Goal: Information Seeking & Learning: Learn about a topic

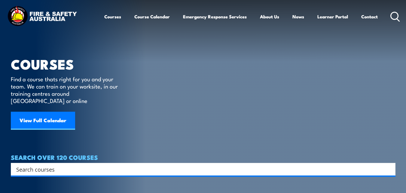
click at [72, 165] on input "Search input" at bounding box center [199, 169] width 366 height 9
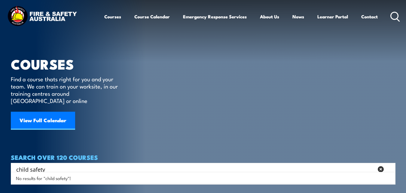
type input "child safety"
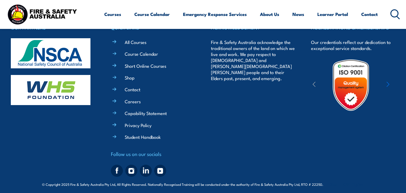
scroll to position [194, 0]
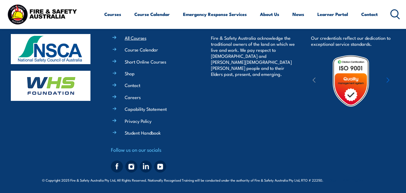
click at [134, 38] on link "All Courses" at bounding box center [136, 38] width 22 height 6
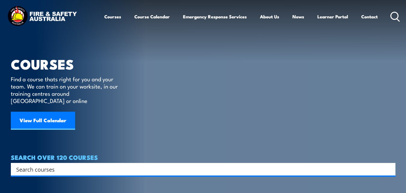
click at [45, 165] on input "Search input" at bounding box center [199, 169] width 366 height 9
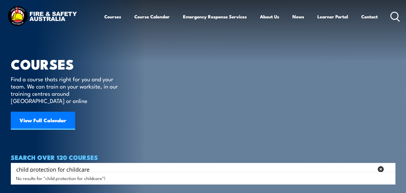
type input "child protection for childcare"
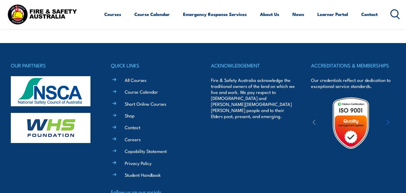
scroll to position [164, 0]
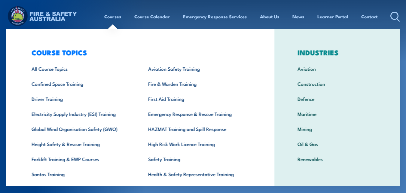
click at [108, 18] on link "Courses" at bounding box center [112, 16] width 17 height 14
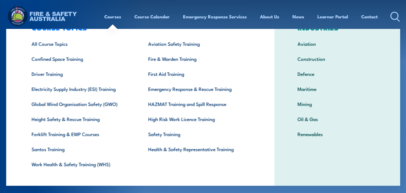
scroll to position [33, 0]
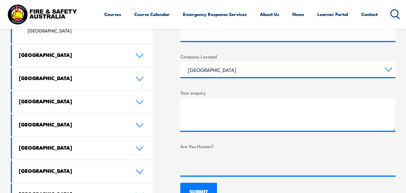
scroll to position [325, 0]
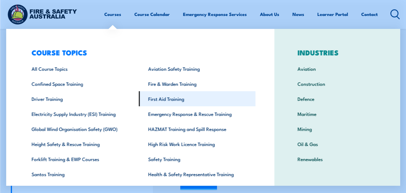
click at [159, 103] on link "First Aid Training" at bounding box center [197, 98] width 117 height 15
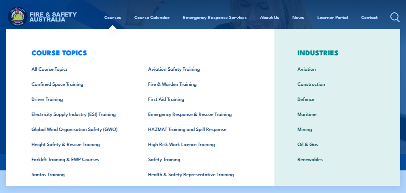
click at [271, 148] on div "COURSE TOPICS All Course Topics Aviation Safety Training Confined Space Trainin…" at bounding box center [140, 124] width 268 height 190
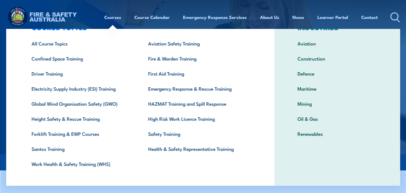
scroll to position [33, 0]
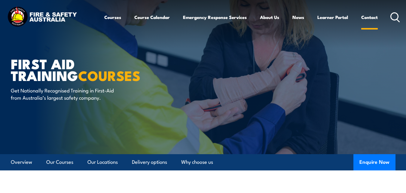
click at [369, 18] on link "Contact" at bounding box center [370, 17] width 17 height 14
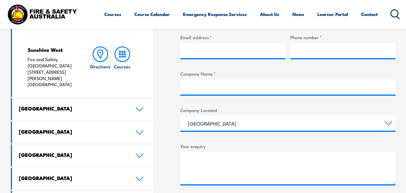
scroll to position [265, 0]
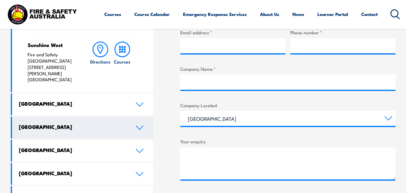
click at [139, 125] on icon at bounding box center [140, 127] width 8 height 5
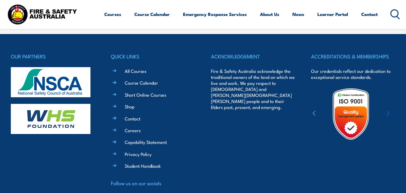
scroll to position [659, 0]
